Goal: Information Seeking & Learning: Learn about a topic

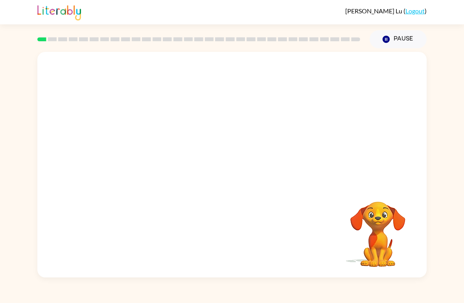
click at [205, 151] on video "Your browser must support playing .mp4 files to use Literably. Please try using…" at bounding box center [231, 118] width 389 height 133
click at [211, 142] on video "Your browser must support playing .mp4 files to use Literably. Please try using…" at bounding box center [231, 118] width 389 height 133
click at [237, 171] on div at bounding box center [232, 169] width 50 height 29
click at [241, 171] on button "button" at bounding box center [232, 169] width 50 height 29
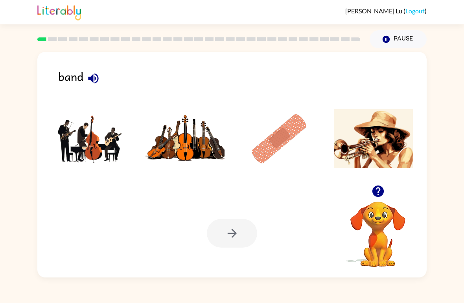
click at [379, 155] on img at bounding box center [373, 138] width 79 height 59
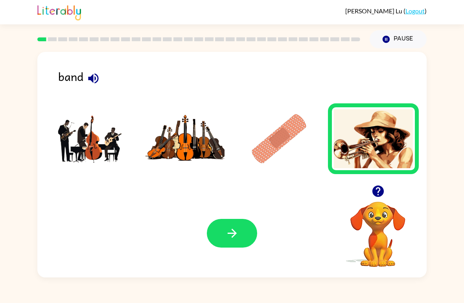
click at [237, 234] on icon "button" at bounding box center [232, 234] width 14 height 14
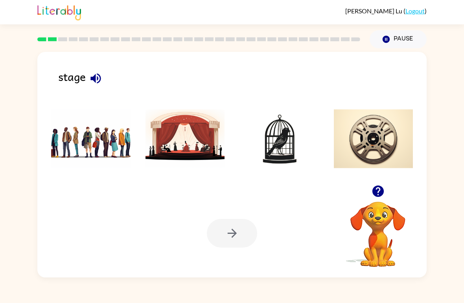
click at [192, 149] on img at bounding box center [185, 138] width 79 height 59
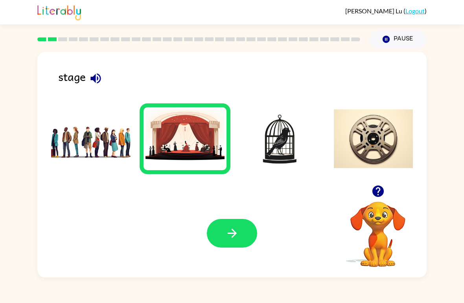
click at [244, 239] on button "button" at bounding box center [232, 233] width 50 height 29
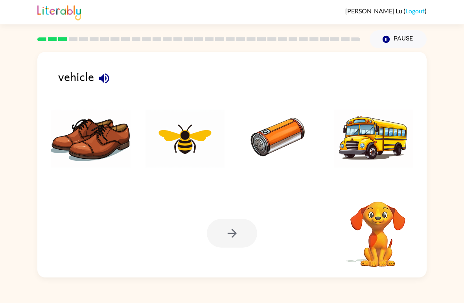
click at [385, 142] on img at bounding box center [373, 138] width 79 height 59
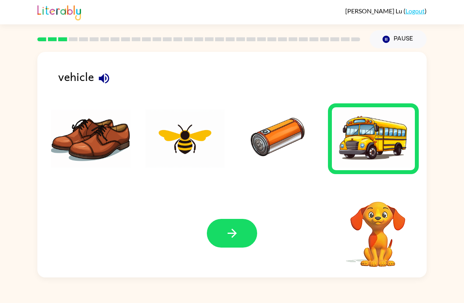
click at [241, 238] on button "button" at bounding box center [232, 233] width 50 height 29
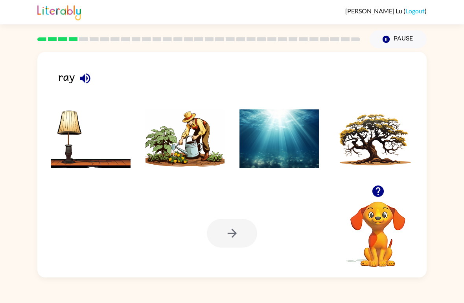
click at [287, 155] on img at bounding box center [278, 138] width 79 height 59
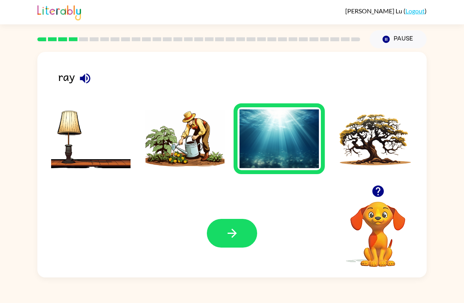
click at [233, 239] on icon "button" at bounding box center [232, 234] width 14 height 14
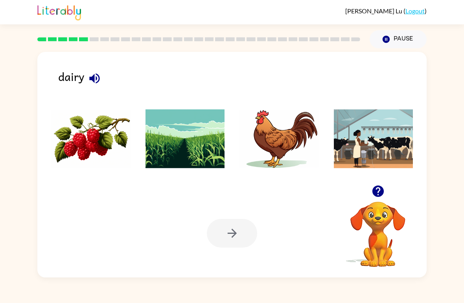
click at [374, 154] on img at bounding box center [373, 138] width 79 height 59
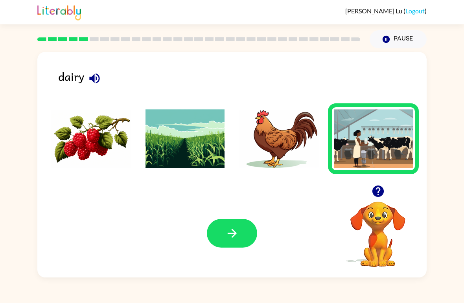
click at [228, 244] on button "button" at bounding box center [232, 233] width 50 height 29
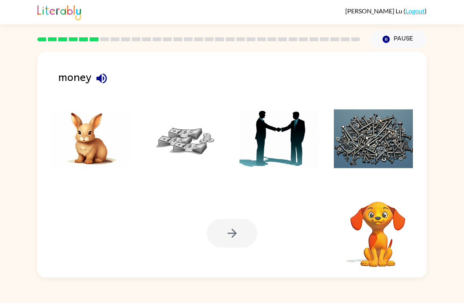
click at [186, 140] on img at bounding box center [185, 138] width 79 height 59
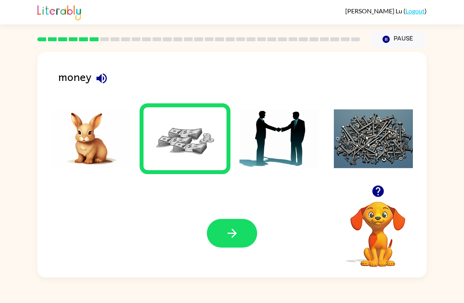
click at [242, 238] on button "button" at bounding box center [232, 233] width 50 height 29
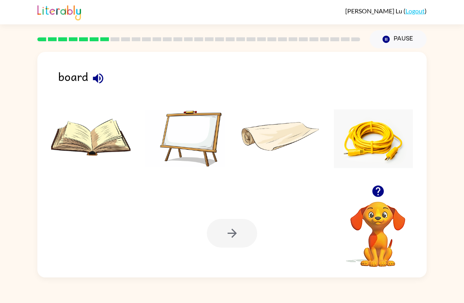
click at [201, 138] on img at bounding box center [185, 138] width 79 height 59
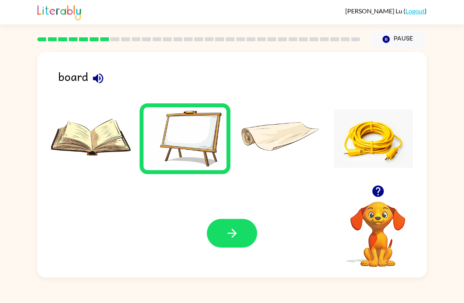
click at [237, 239] on icon "button" at bounding box center [232, 234] width 14 height 14
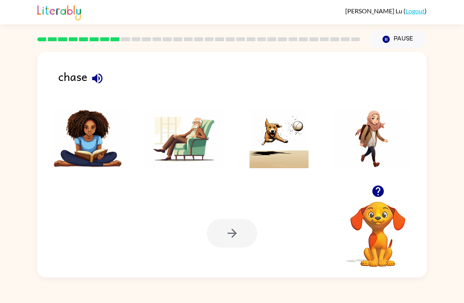
click at [274, 158] on img at bounding box center [278, 138] width 79 height 59
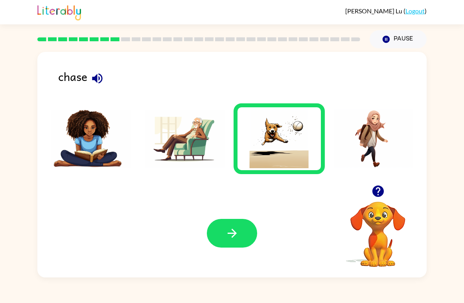
click at [237, 241] on button "button" at bounding box center [232, 233] width 50 height 29
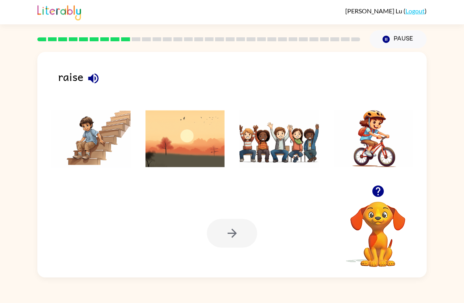
click at [280, 153] on img at bounding box center [278, 138] width 79 height 59
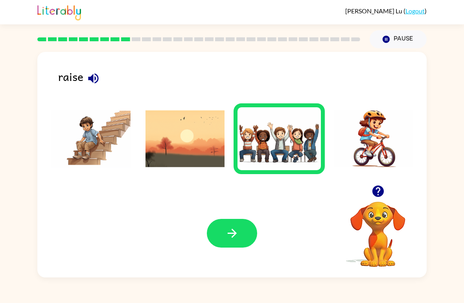
click at [237, 226] on button "button" at bounding box center [232, 233] width 50 height 29
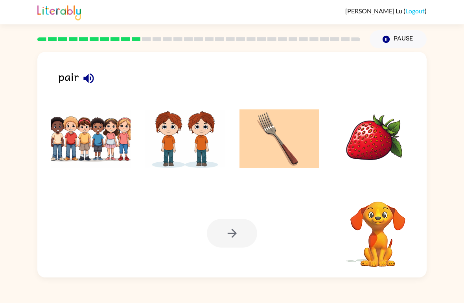
click at [205, 154] on img at bounding box center [185, 138] width 79 height 59
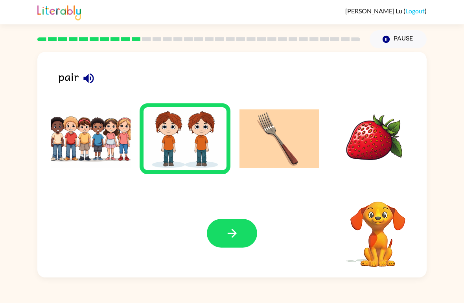
click at [232, 234] on icon "button" at bounding box center [231, 233] width 9 height 9
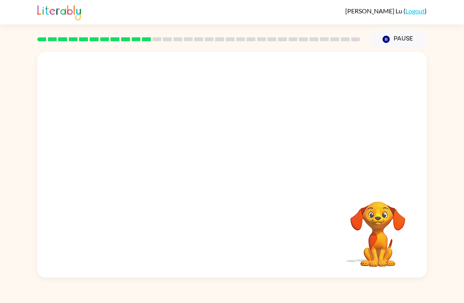
click at [145, 148] on video "Your browser must support playing .mp4 files to use Literably. Please try using…" at bounding box center [231, 118] width 389 height 133
click at [232, 164] on div at bounding box center [232, 169] width 50 height 29
click at [239, 174] on icon "button" at bounding box center [232, 169] width 14 height 14
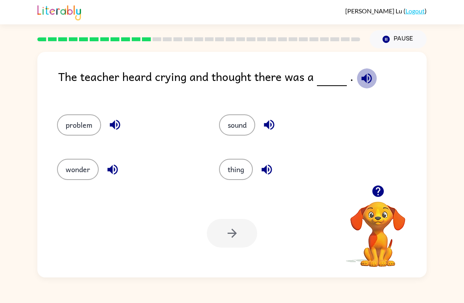
click at [363, 85] on icon "button" at bounding box center [367, 79] width 14 height 14
click at [80, 123] on button "problem" at bounding box center [79, 124] width 44 height 21
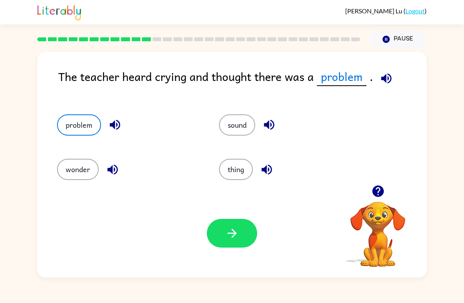
click at [239, 228] on button "button" at bounding box center [232, 233] width 50 height 29
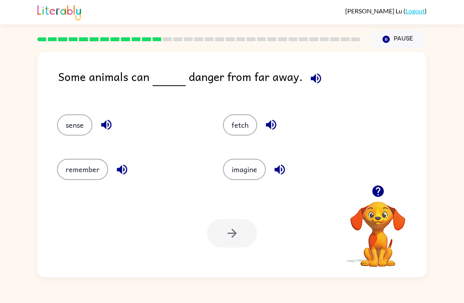
click at [76, 132] on button "sense" at bounding box center [74, 124] width 35 height 21
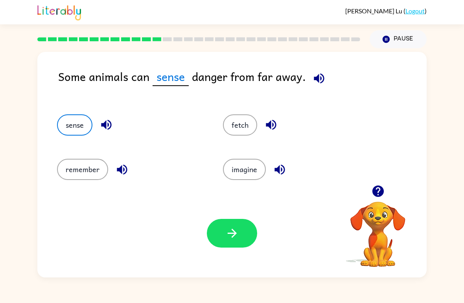
click at [238, 223] on button "button" at bounding box center [232, 233] width 50 height 29
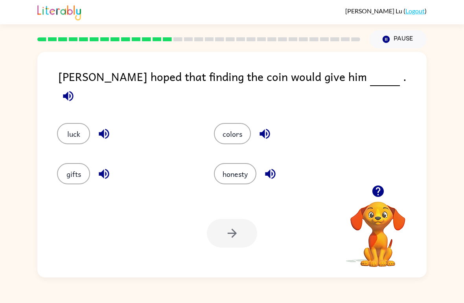
click at [81, 128] on button "luck" at bounding box center [73, 133] width 33 height 21
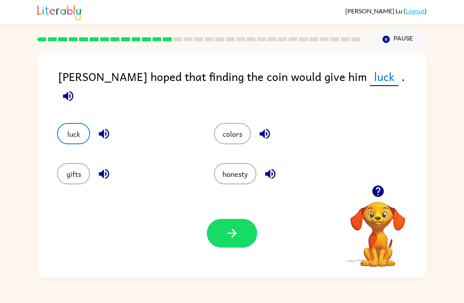
click at [239, 234] on button "button" at bounding box center [232, 233] width 50 height 29
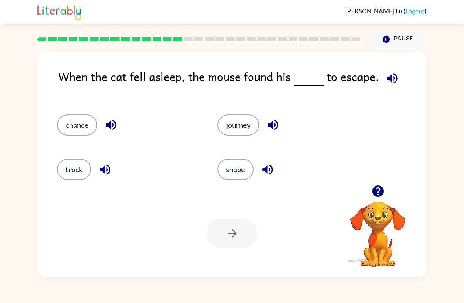
click at [88, 128] on button "chance" at bounding box center [77, 124] width 40 height 21
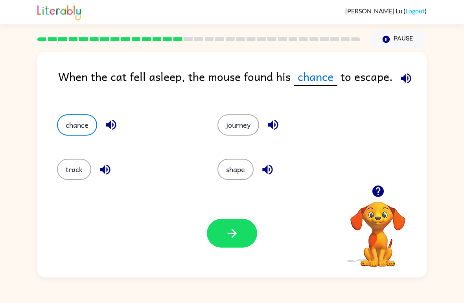
click at [245, 236] on button "button" at bounding box center [232, 233] width 50 height 29
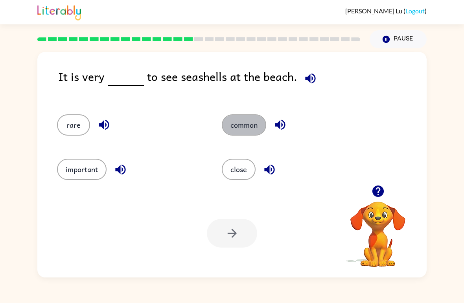
click at [256, 118] on button "common" at bounding box center [244, 124] width 44 height 21
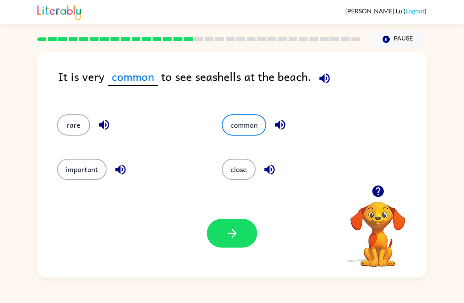
click at [236, 228] on icon "button" at bounding box center [232, 234] width 14 height 14
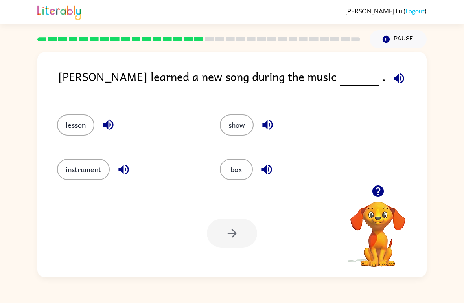
click at [79, 120] on button "lesson" at bounding box center [75, 124] width 37 height 21
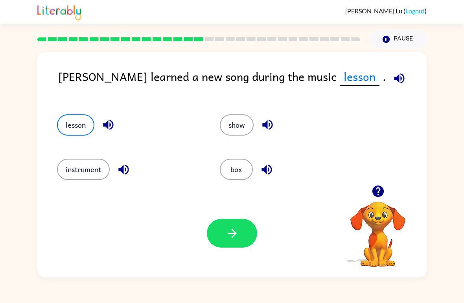
click at [238, 230] on icon "button" at bounding box center [232, 234] width 14 height 14
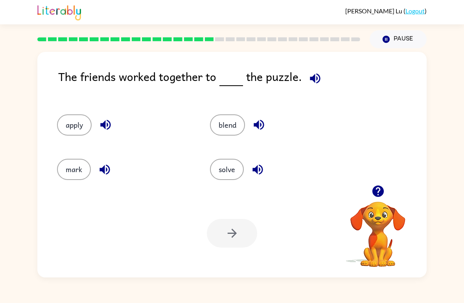
click at [225, 169] on button "solve" at bounding box center [227, 169] width 34 height 21
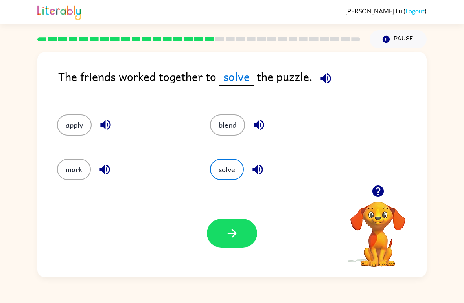
click at [238, 236] on icon "button" at bounding box center [232, 234] width 14 height 14
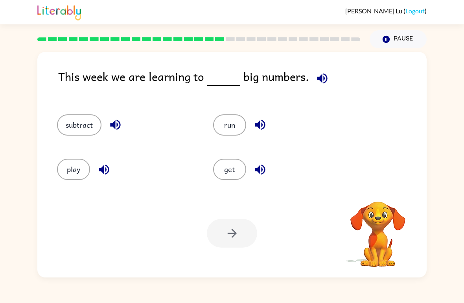
click at [94, 116] on button "subtract" at bounding box center [79, 124] width 44 height 21
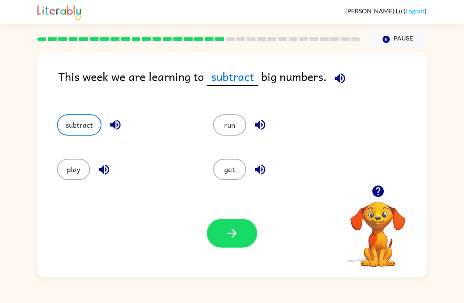
click at [238, 237] on icon "button" at bounding box center [232, 234] width 14 height 14
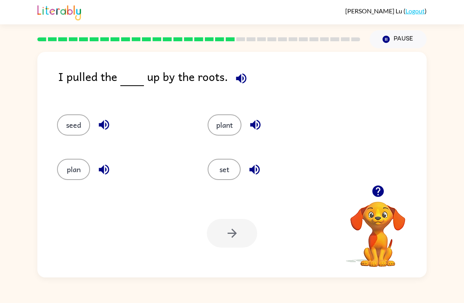
click at [234, 134] on button "plant" at bounding box center [225, 124] width 34 height 21
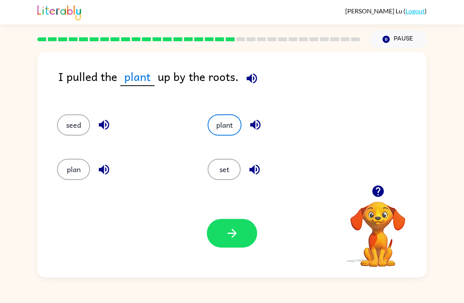
click at [241, 231] on button "button" at bounding box center [232, 233] width 50 height 29
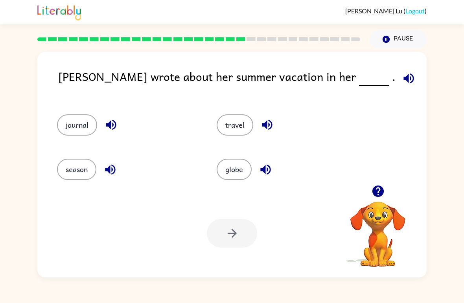
click at [86, 128] on button "journal" at bounding box center [77, 124] width 40 height 21
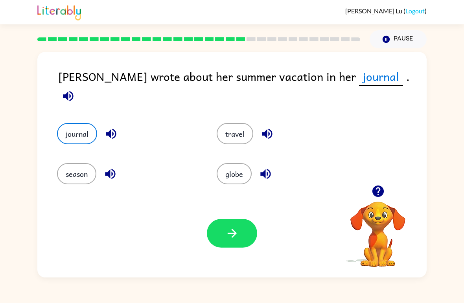
click at [247, 238] on button "button" at bounding box center [232, 233] width 50 height 29
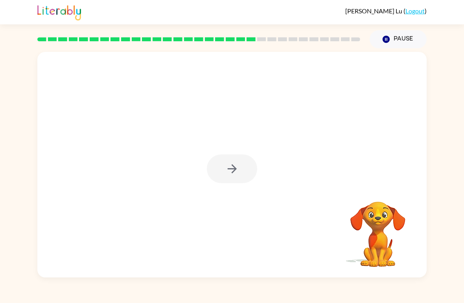
click at [243, 175] on div at bounding box center [232, 169] width 50 height 29
click at [239, 178] on div at bounding box center [232, 169] width 50 height 29
click at [236, 179] on div at bounding box center [232, 169] width 50 height 29
click at [241, 174] on button "button" at bounding box center [232, 169] width 50 height 29
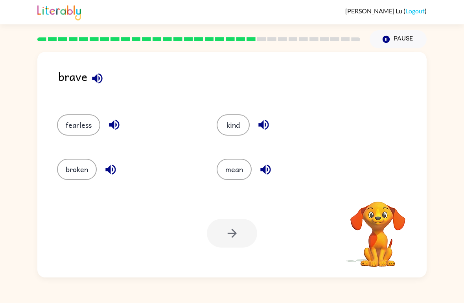
click at [87, 116] on button "fearless" at bounding box center [78, 124] width 43 height 21
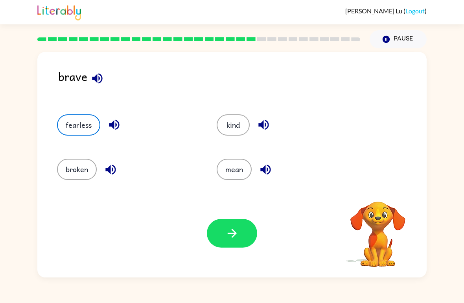
click at [243, 233] on button "button" at bounding box center [232, 233] width 50 height 29
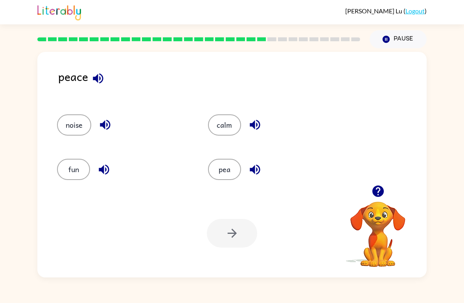
click at [234, 118] on button "calm" at bounding box center [224, 124] width 33 height 21
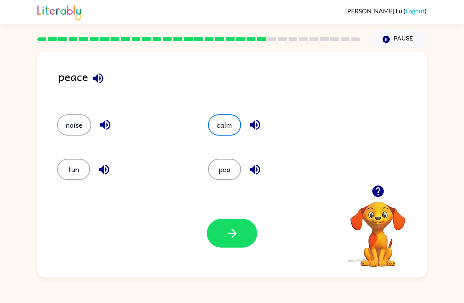
click at [241, 232] on button "button" at bounding box center [232, 233] width 50 height 29
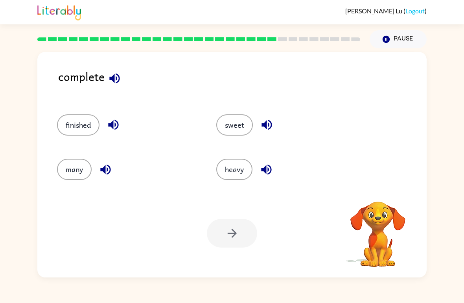
click at [82, 117] on button "finished" at bounding box center [78, 124] width 42 height 21
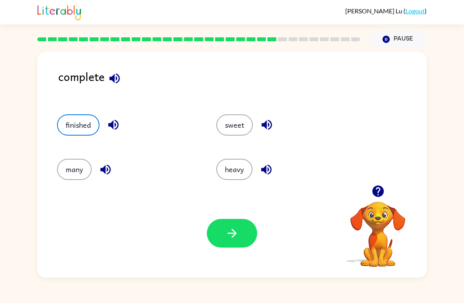
click at [228, 222] on button "button" at bounding box center [232, 233] width 50 height 29
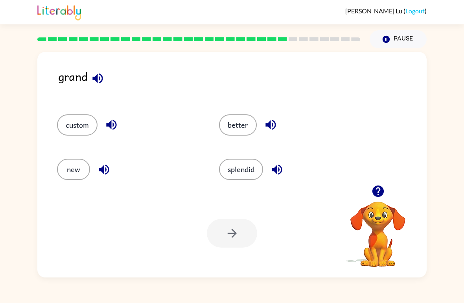
click at [253, 169] on button "splendid" at bounding box center [241, 169] width 44 height 21
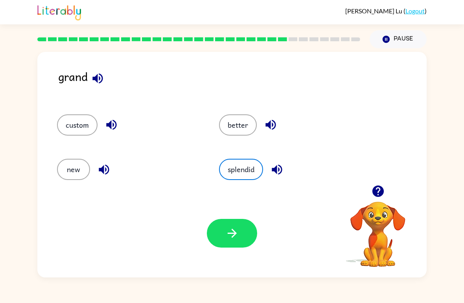
click at [236, 237] on icon "button" at bounding box center [232, 234] width 14 height 14
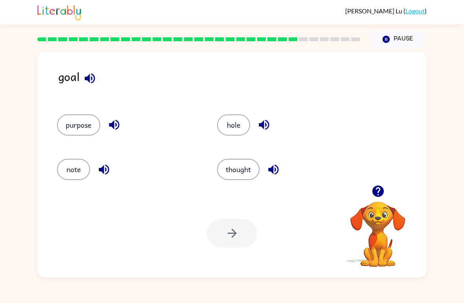
click at [231, 126] on button "hole" at bounding box center [233, 124] width 33 height 21
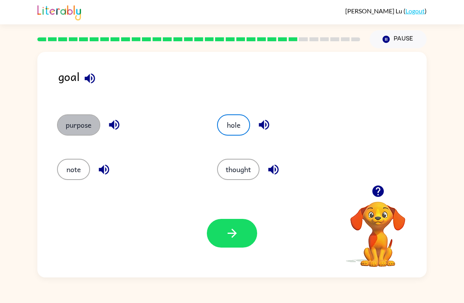
click at [71, 123] on button "purpose" at bounding box center [78, 124] width 43 height 21
click at [74, 167] on button "note" at bounding box center [73, 169] width 33 height 21
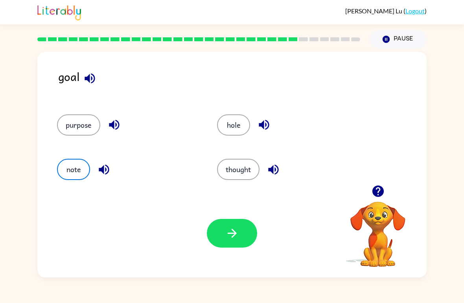
click at [248, 171] on button "thought" at bounding box center [238, 169] width 42 height 21
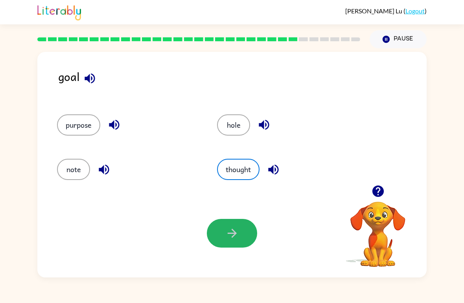
click at [235, 230] on icon "button" at bounding box center [232, 234] width 14 height 14
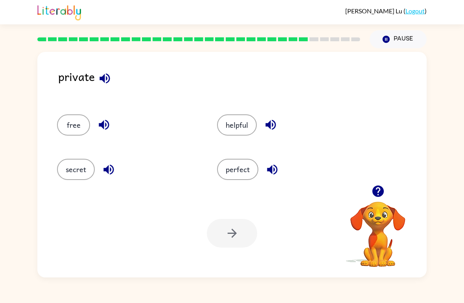
click at [87, 180] on button "secret" at bounding box center [76, 169] width 38 height 21
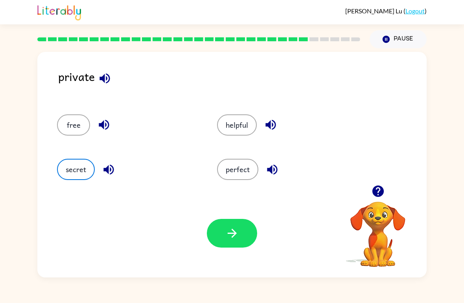
click at [224, 236] on button "button" at bounding box center [232, 233] width 50 height 29
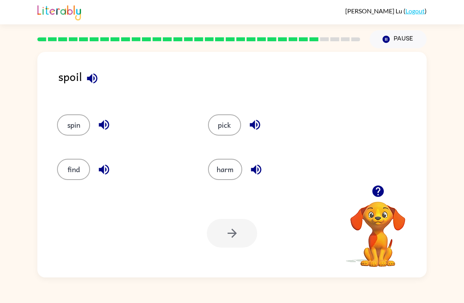
click at [234, 169] on button "harm" at bounding box center [225, 169] width 34 height 21
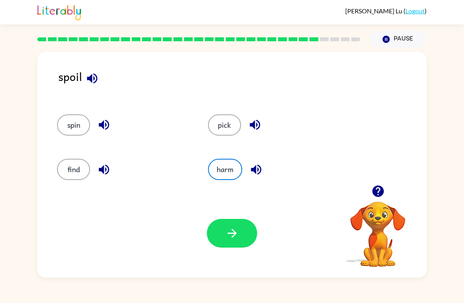
click at [228, 248] on button "button" at bounding box center [232, 233] width 50 height 29
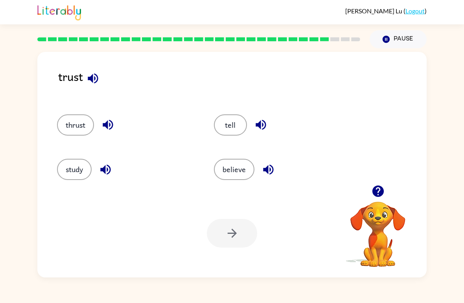
click at [245, 171] on button "believe" at bounding box center [234, 169] width 41 height 21
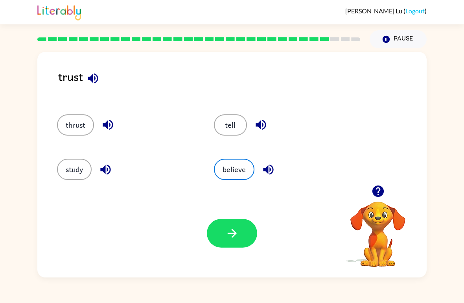
click at [239, 230] on button "button" at bounding box center [232, 233] width 50 height 29
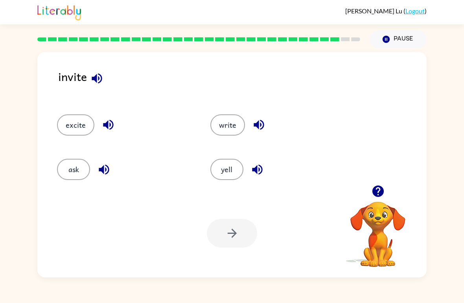
click at [85, 122] on button "excite" at bounding box center [75, 124] width 37 height 21
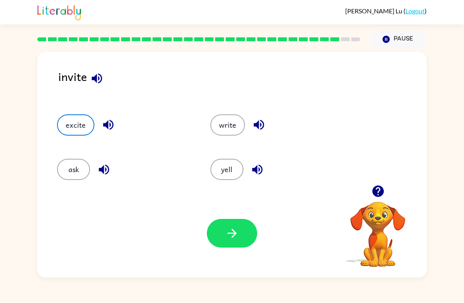
click at [243, 236] on button "button" at bounding box center [232, 233] width 50 height 29
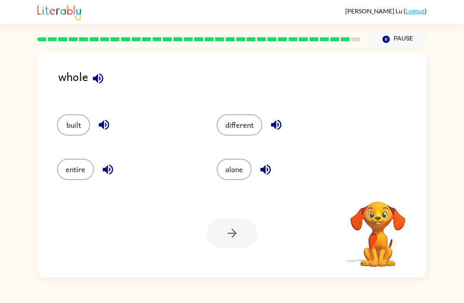
click at [90, 175] on button "entire" at bounding box center [75, 169] width 37 height 21
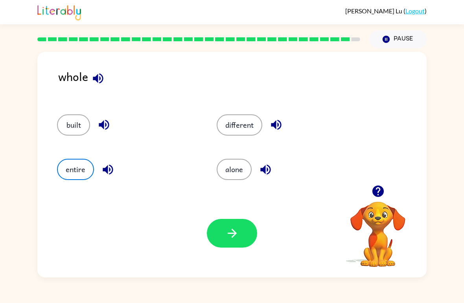
click at [253, 228] on button "button" at bounding box center [232, 233] width 50 height 29
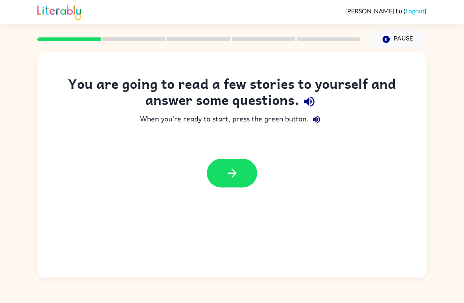
click at [247, 171] on button "button" at bounding box center [232, 173] width 50 height 29
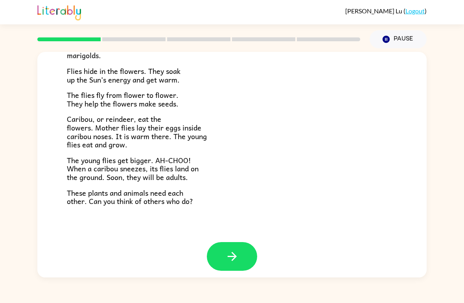
scroll to position [155, 0]
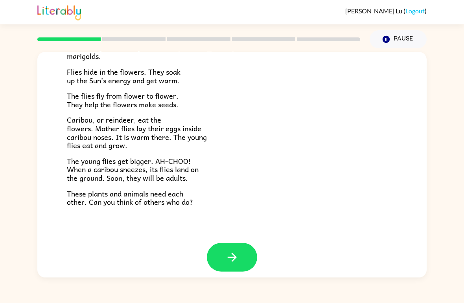
click at [239, 249] on button "button" at bounding box center [232, 257] width 50 height 29
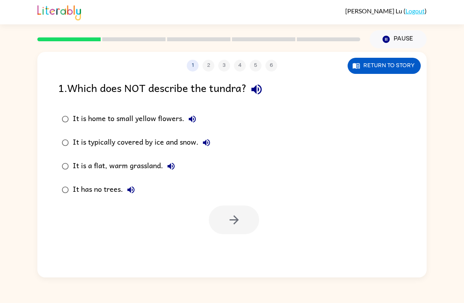
scroll to position [0, 0]
click at [242, 224] on button "button" at bounding box center [234, 220] width 50 height 29
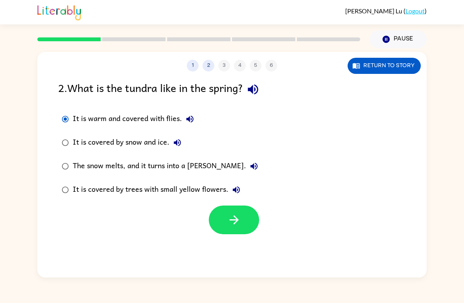
click at [236, 216] on icon "button" at bounding box center [234, 220] width 14 height 14
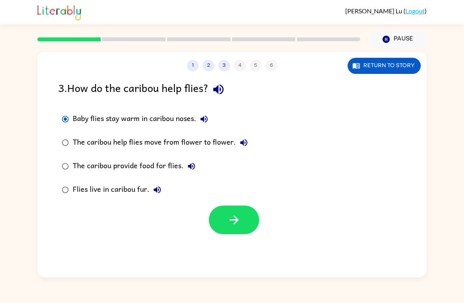
click at [227, 224] on button "button" at bounding box center [234, 220] width 50 height 29
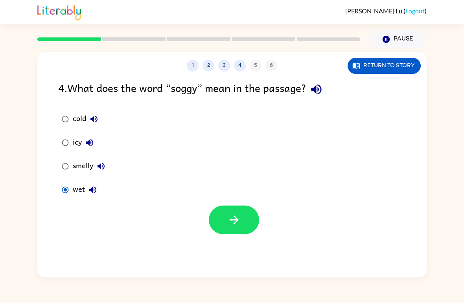
click at [241, 227] on button "button" at bounding box center [234, 220] width 50 height 29
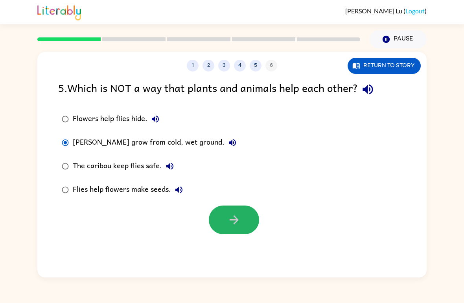
click at [230, 227] on icon "button" at bounding box center [234, 220] width 14 height 14
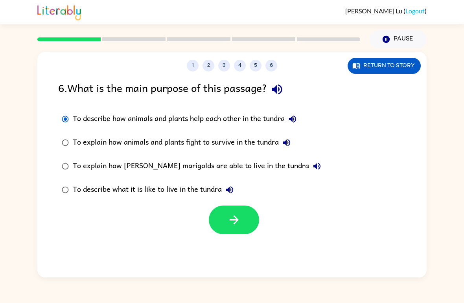
click at [217, 214] on button "button" at bounding box center [234, 220] width 50 height 29
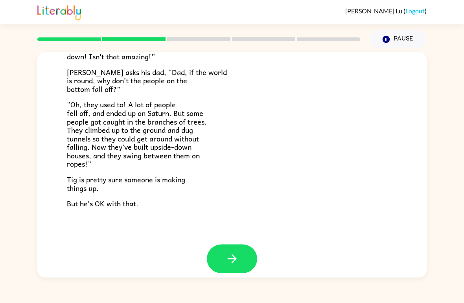
scroll to position [220, 0]
click at [241, 256] on button "button" at bounding box center [232, 259] width 50 height 29
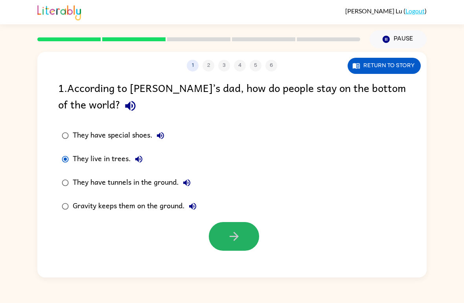
click at [238, 240] on icon "button" at bounding box center [234, 237] width 14 height 14
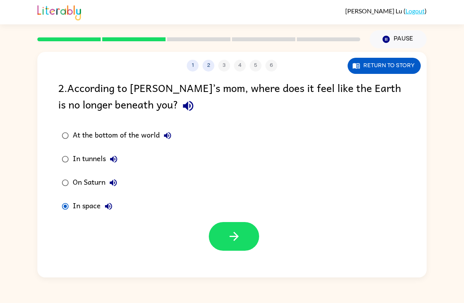
click at [231, 238] on icon "button" at bounding box center [234, 237] width 14 height 14
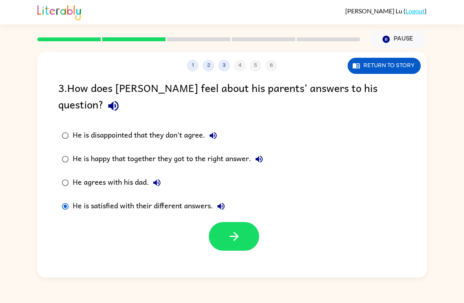
click at [239, 222] on button "button" at bounding box center [234, 236] width 50 height 29
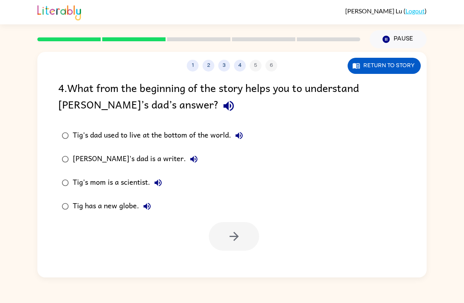
click at [62, 168] on label "Tig's dad is a writer." at bounding box center [152, 159] width 197 height 24
click at [252, 241] on button "button" at bounding box center [234, 236] width 50 height 29
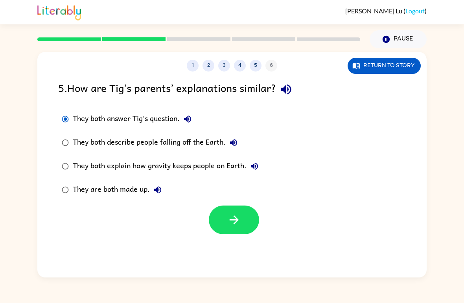
click at [239, 208] on button "button" at bounding box center [234, 220] width 50 height 29
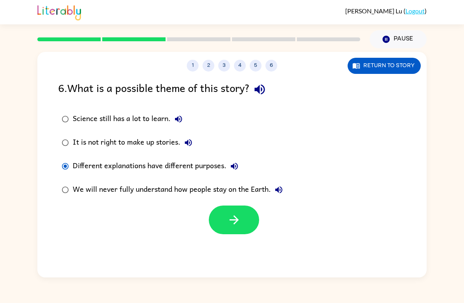
click at [244, 223] on button "button" at bounding box center [234, 220] width 50 height 29
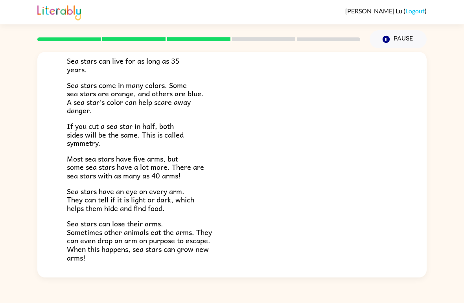
scroll to position [166, 0]
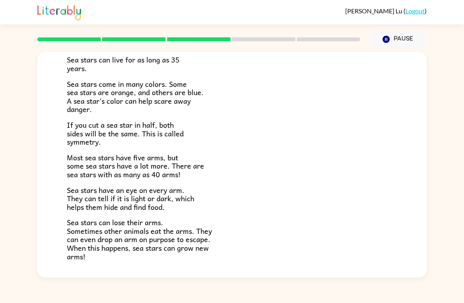
click at [69, 152] on span "Most sea stars have five arms, but some sea stars have a lot more. There are se…" at bounding box center [135, 166] width 137 height 28
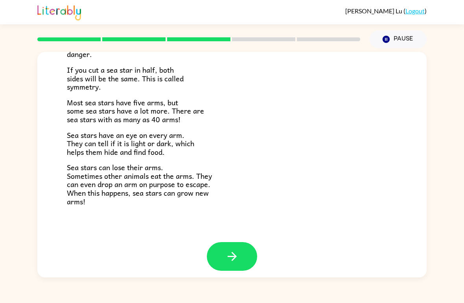
scroll to position [219, 0]
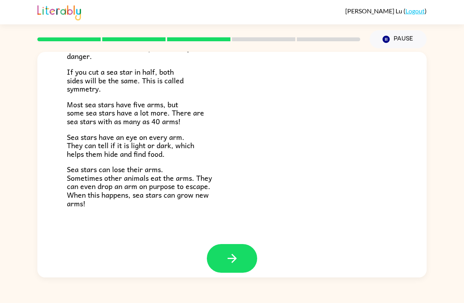
click at [214, 256] on button "button" at bounding box center [232, 258] width 50 height 29
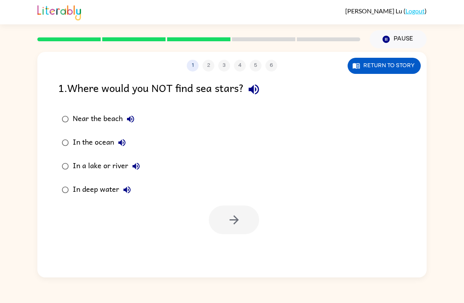
scroll to position [0, 0]
click at [75, 160] on div "In a lake or river" at bounding box center [108, 166] width 71 height 16
click at [237, 223] on icon "button" at bounding box center [234, 220] width 14 height 14
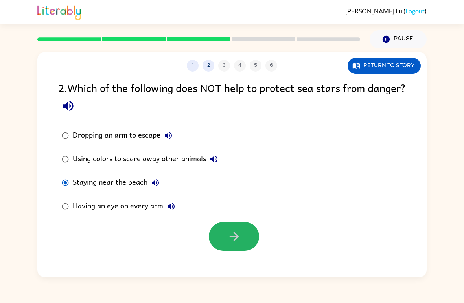
click at [252, 236] on button "button" at bounding box center [234, 236] width 50 height 29
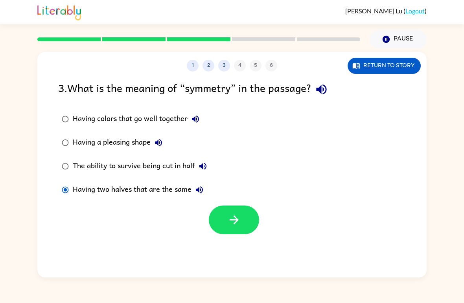
click at [263, 234] on div at bounding box center [231, 218] width 389 height 33
click at [235, 225] on icon "button" at bounding box center [234, 220] width 14 height 14
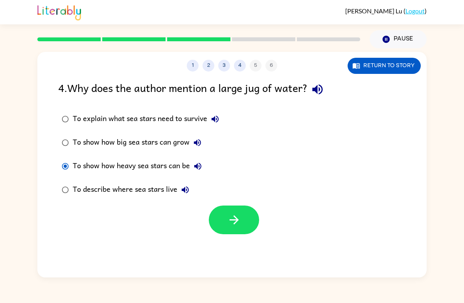
click at [230, 232] on button "button" at bounding box center [234, 220] width 50 height 29
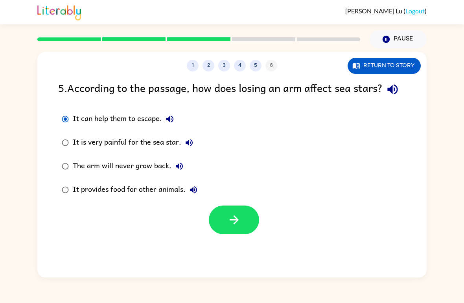
click at [244, 234] on button "button" at bounding box center [234, 220] width 50 height 29
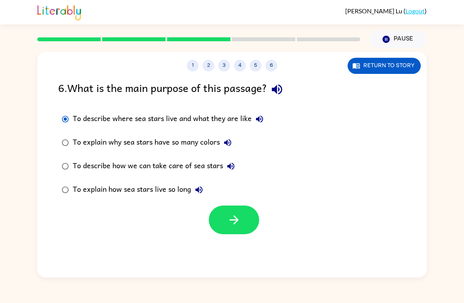
click at [246, 227] on button "button" at bounding box center [234, 220] width 50 height 29
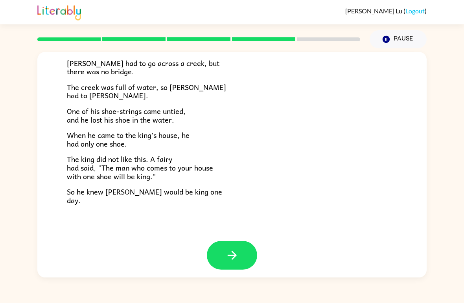
scroll to position [129, 0]
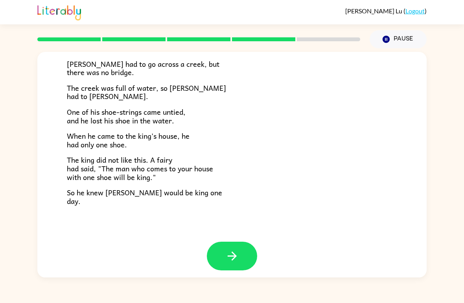
click at [239, 249] on icon "button" at bounding box center [232, 256] width 14 height 14
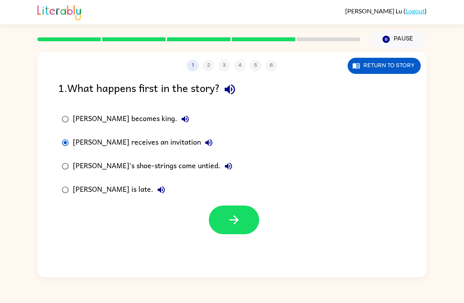
click at [250, 226] on button "button" at bounding box center [234, 220] width 50 height 29
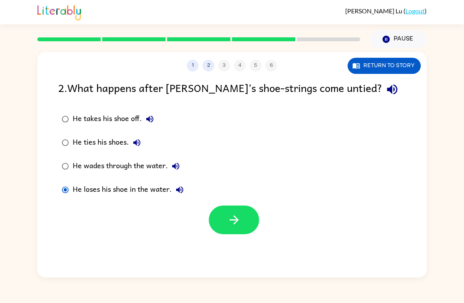
click at [244, 225] on button "button" at bounding box center [234, 220] width 50 height 29
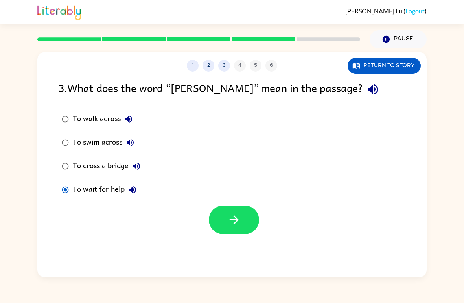
click at [256, 210] on div at bounding box center [234, 220] width 50 height 29
click at [238, 228] on button "button" at bounding box center [234, 220] width 50 height 29
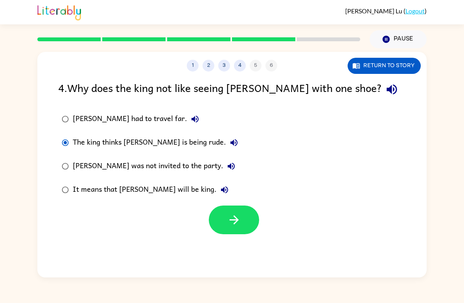
click at [233, 215] on icon "button" at bounding box center [234, 220] width 14 height 14
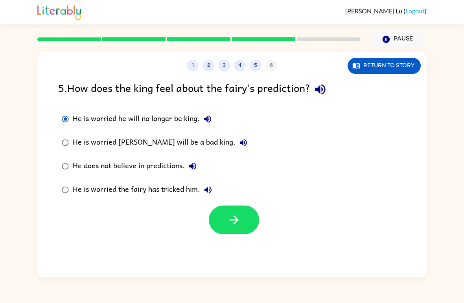
click at [234, 223] on icon "button" at bounding box center [234, 220] width 14 height 14
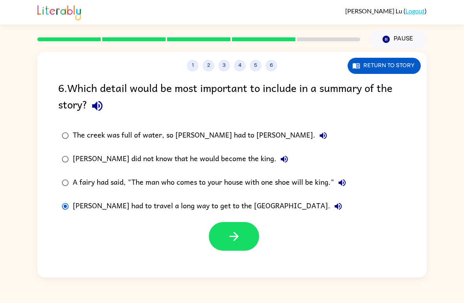
click at [246, 260] on div "1 2 3 4 5 6 Return to story 6 . Which detail would be most important to include…" at bounding box center [231, 165] width 389 height 226
click at [240, 247] on button "button" at bounding box center [234, 236] width 50 height 29
